Goal: Task Accomplishment & Management: Use online tool/utility

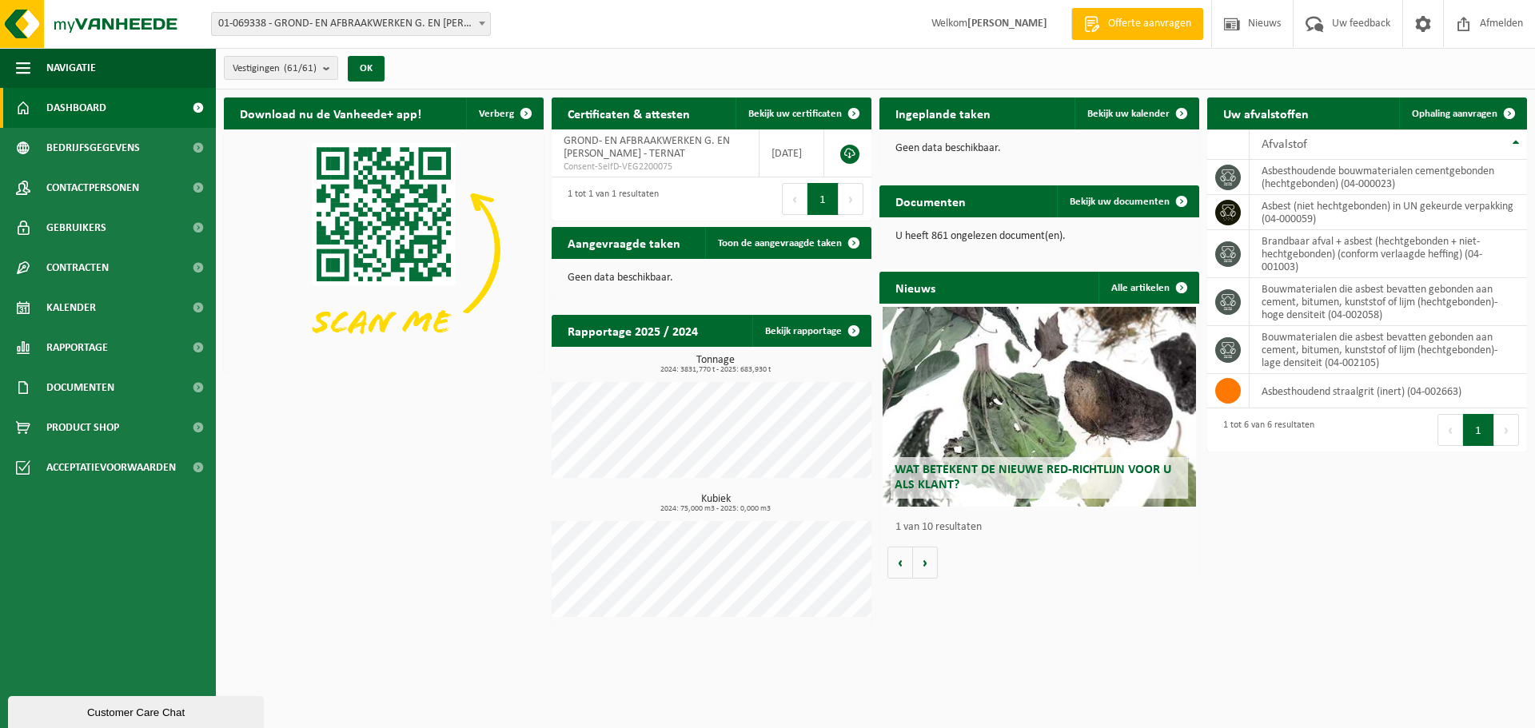
click at [313, 15] on span "01-069338 - GROND- EN AFBRAAKWERKEN G. EN [PERSON_NAME] - TERNAT" at bounding box center [351, 24] width 278 height 22
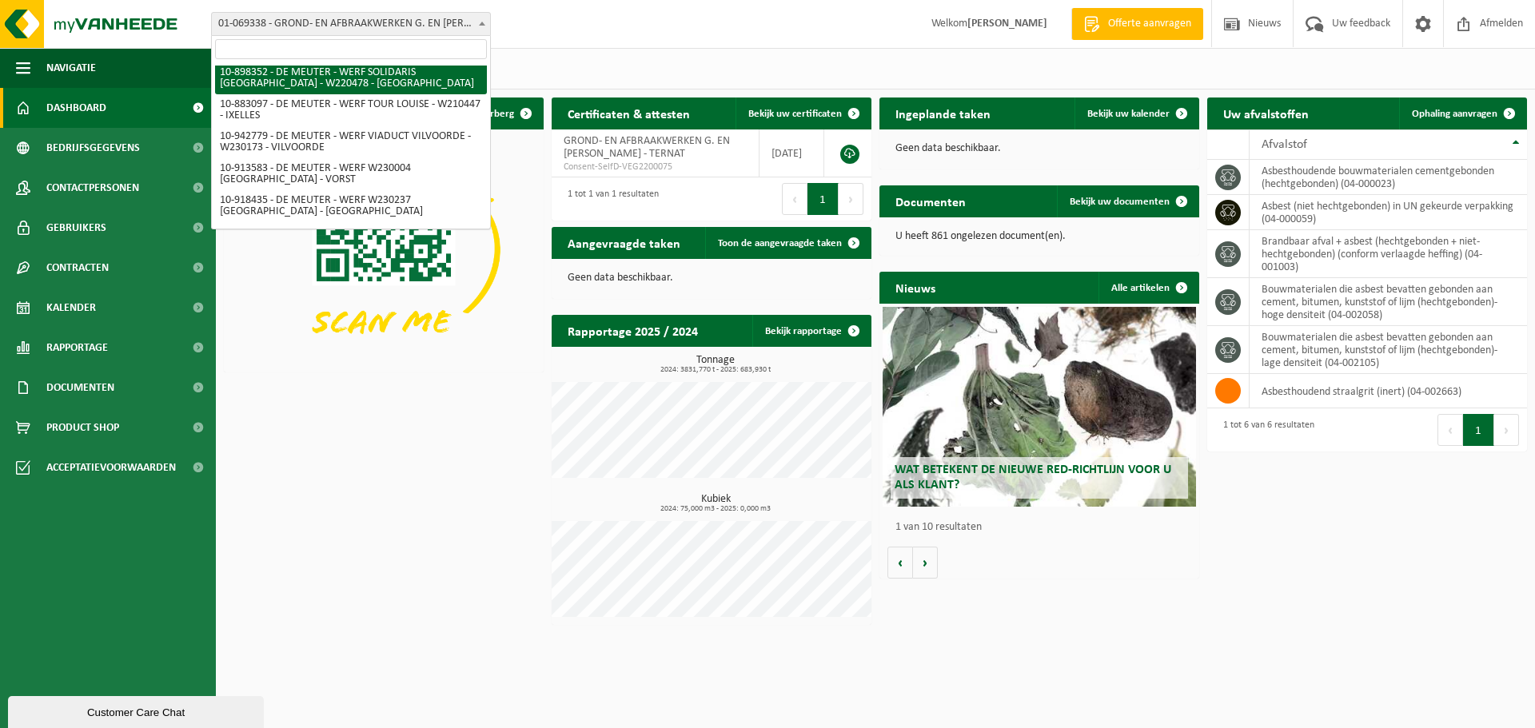
scroll to position [1679, 0]
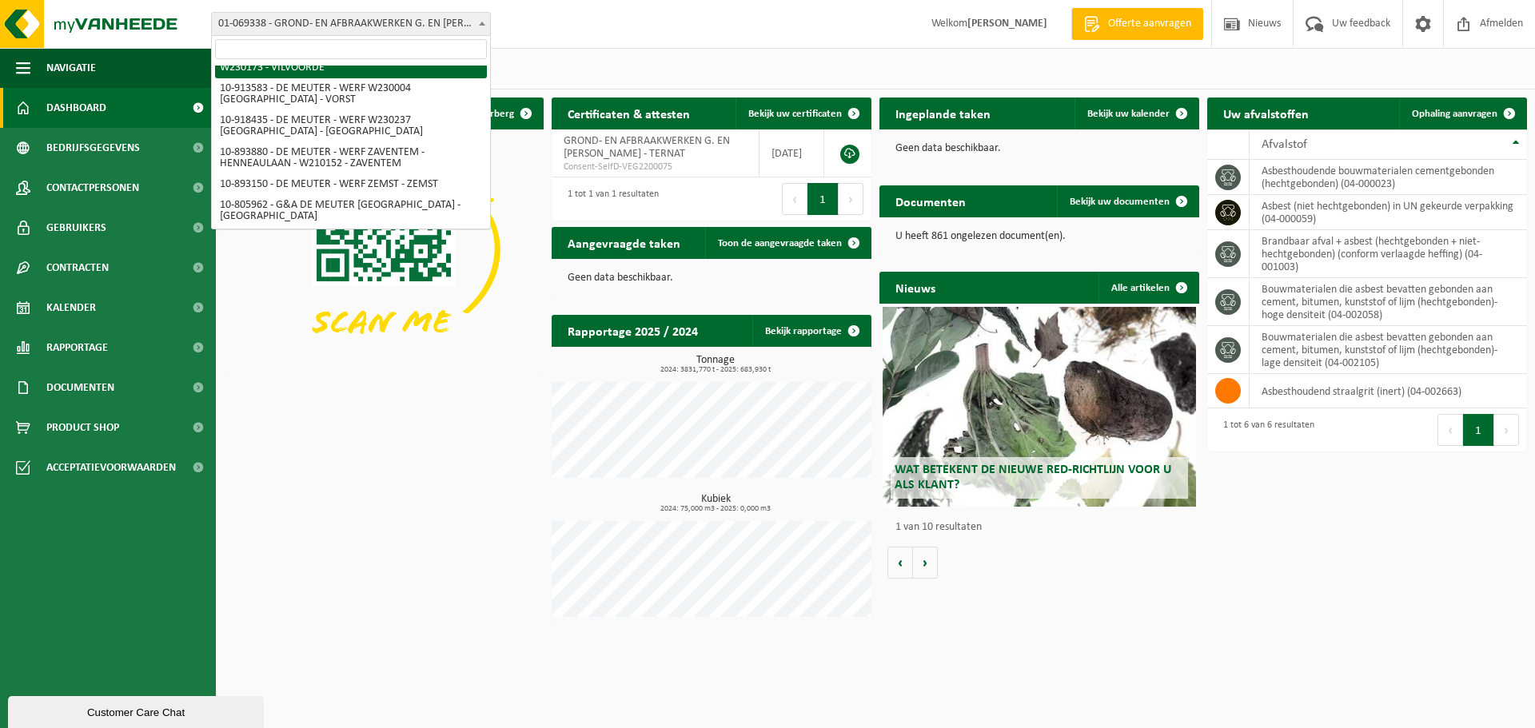
select select "139972"
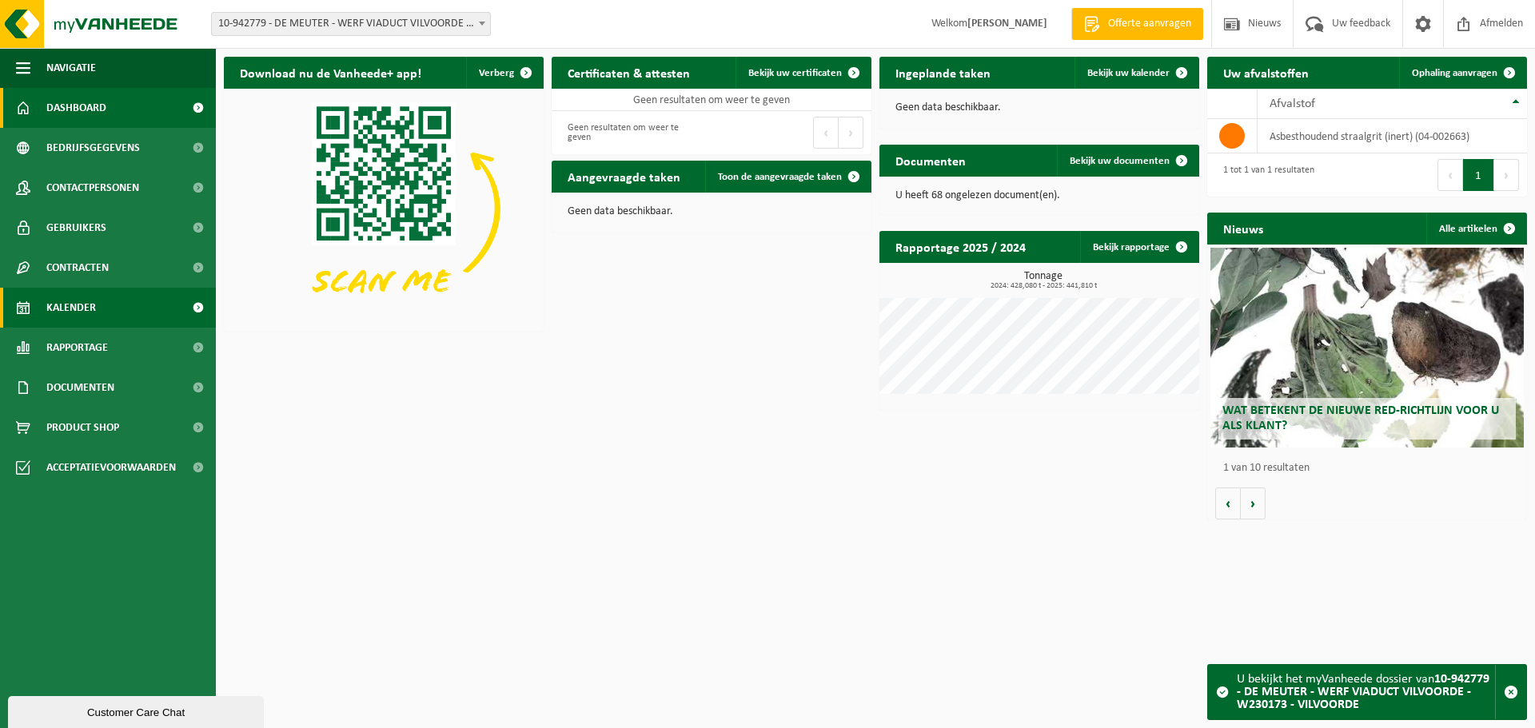
click at [90, 312] on span "Kalender" at bounding box center [71, 308] width 50 height 40
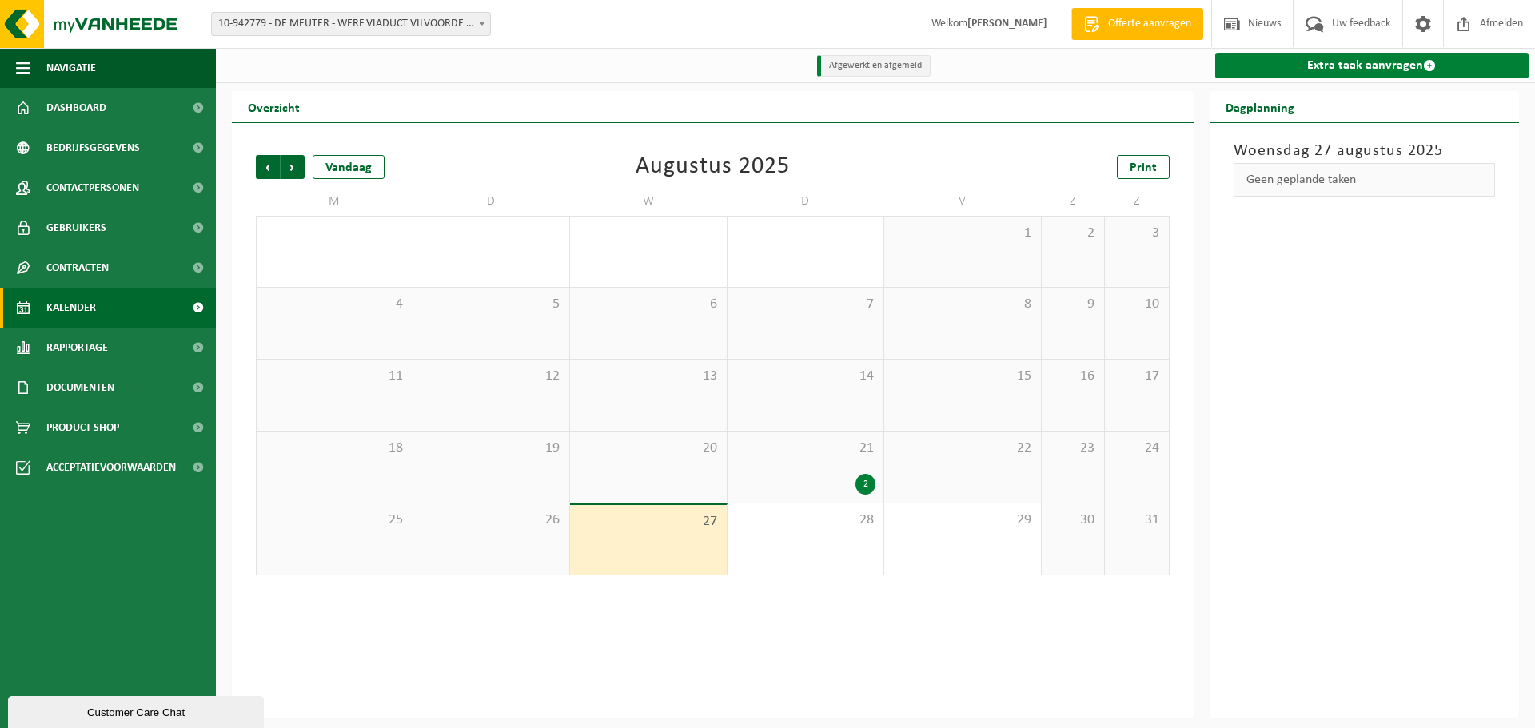
click at [1358, 64] on link "Extra taak aanvragen" at bounding box center [1372, 66] width 314 height 26
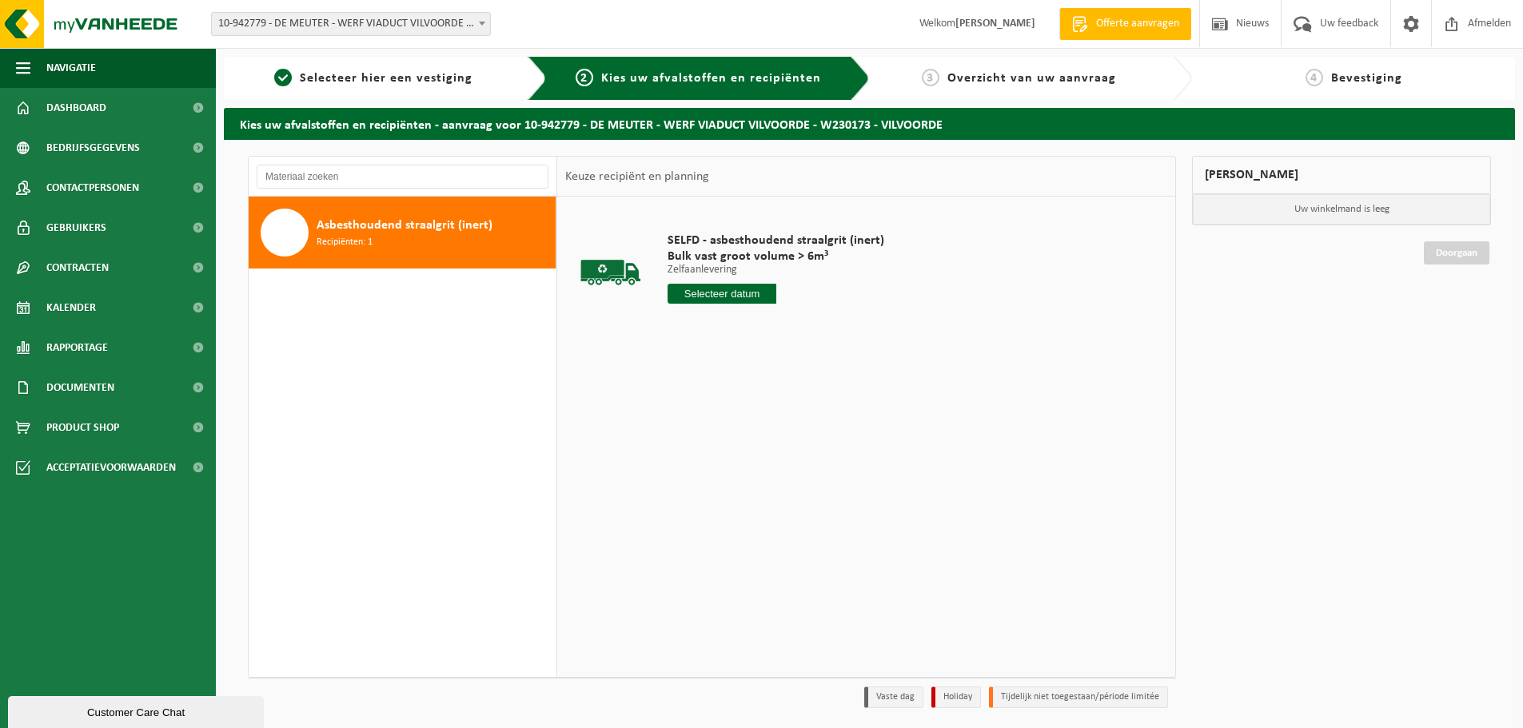
click at [540, 228] on div "Asbesthoudend straalgrit (inert) Recipiënten: 1" at bounding box center [434, 233] width 235 height 48
click at [755, 291] on input "text" at bounding box center [722, 294] width 109 height 20
click at [790, 490] on div "29" at bounding box center [795, 487] width 28 height 26
type input "Van 2025-08-29"
click at [732, 354] on button "In winkelmand" at bounding box center [713, 354] width 88 height 26
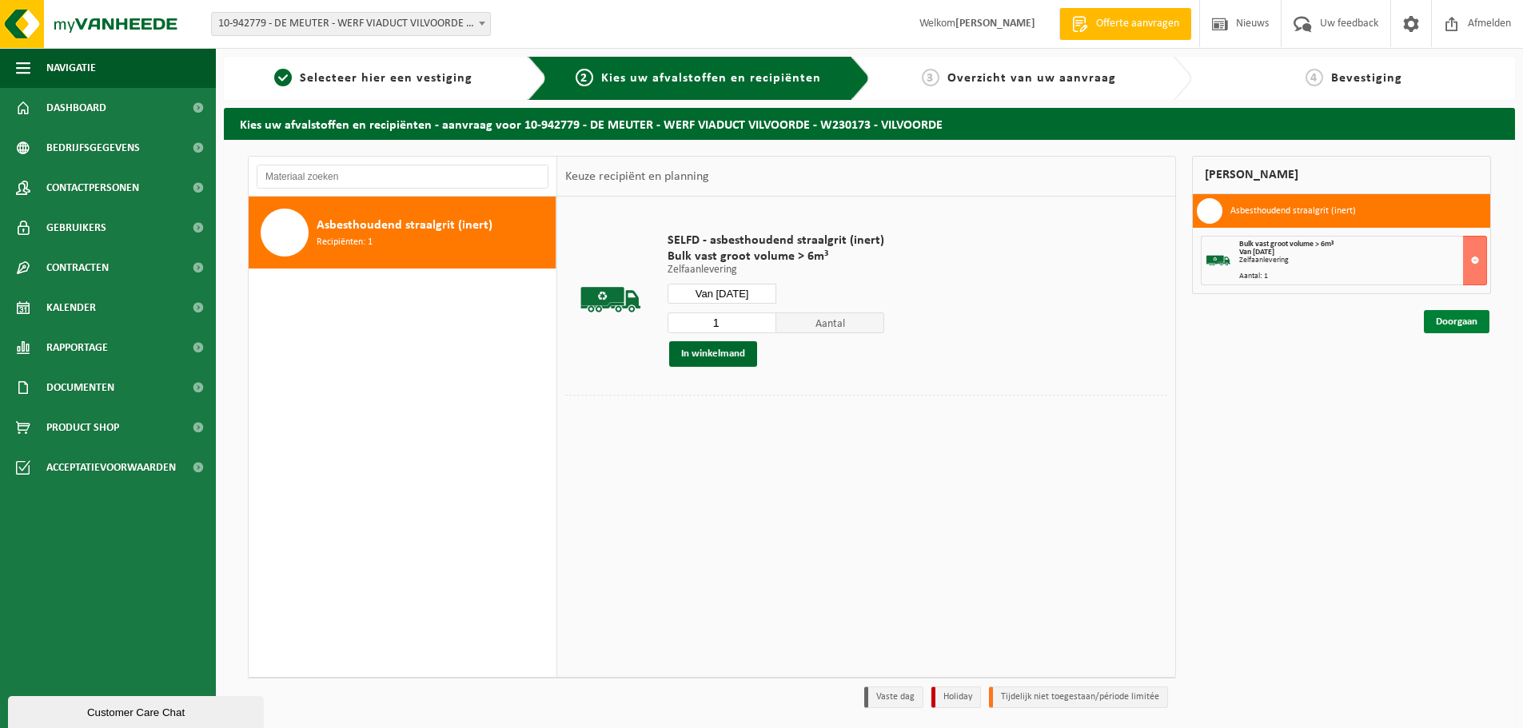
click at [1466, 317] on link "Doorgaan" at bounding box center [1457, 321] width 66 height 23
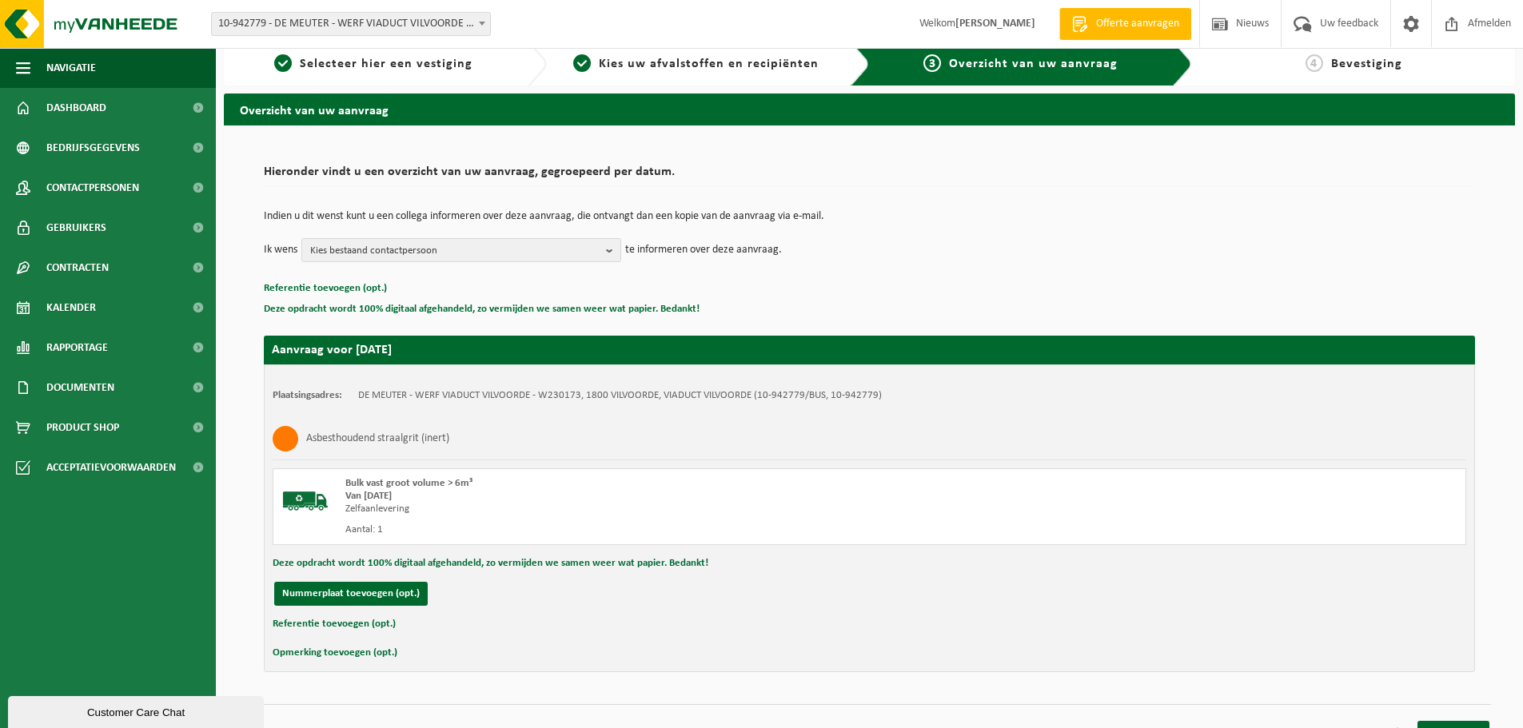
scroll to position [39, 0]
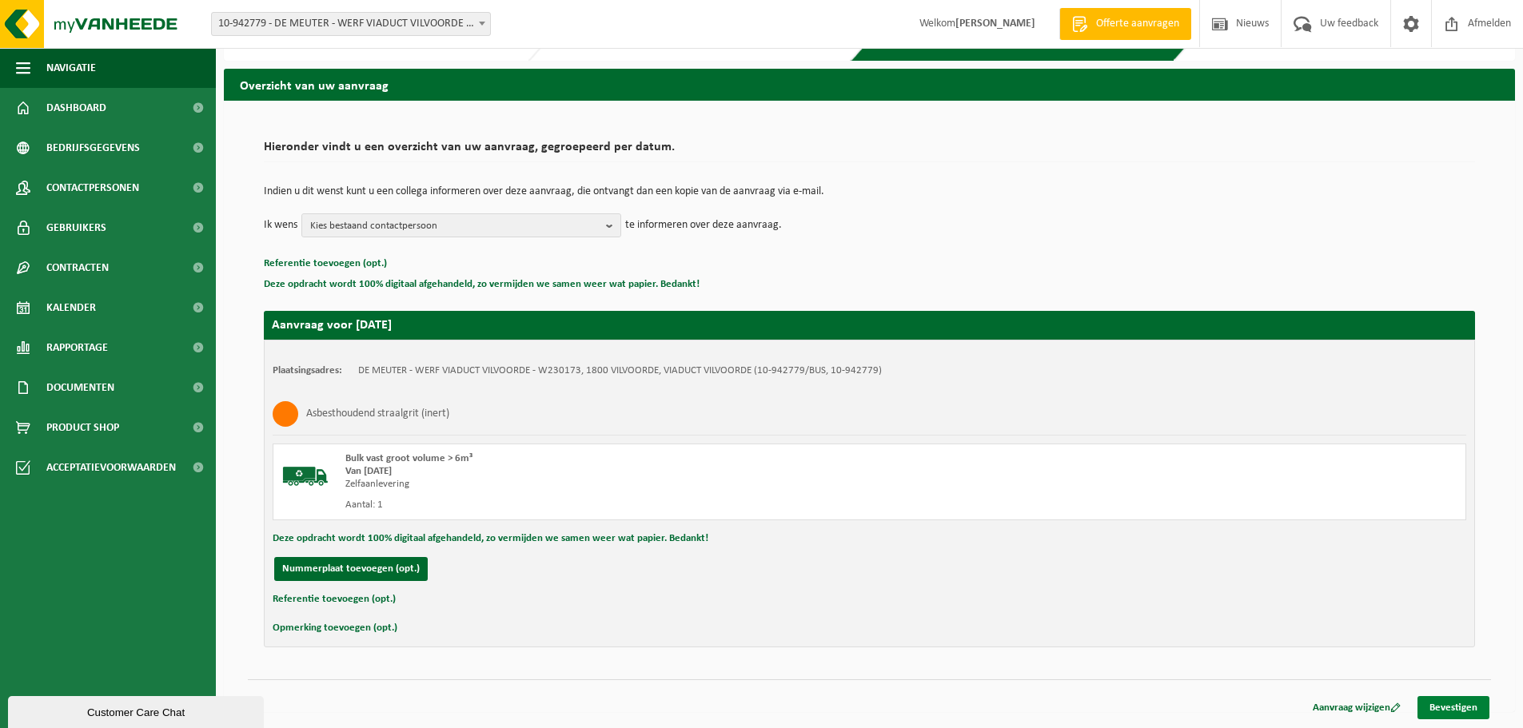
click at [1471, 708] on link "Bevestigen" at bounding box center [1454, 707] width 72 height 23
